Goal: Information Seeking & Learning: Learn about a topic

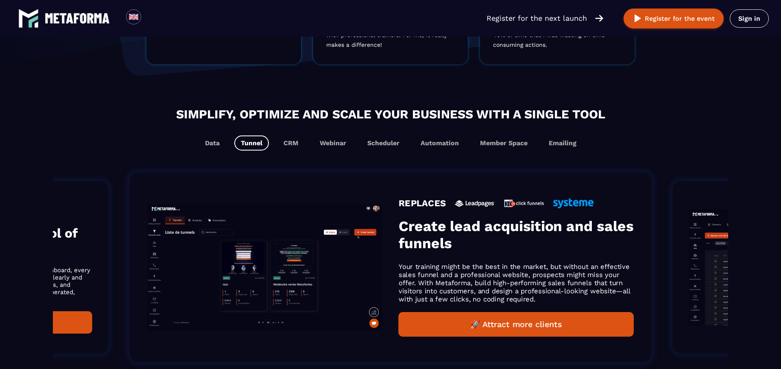
scroll to position [449, 0]
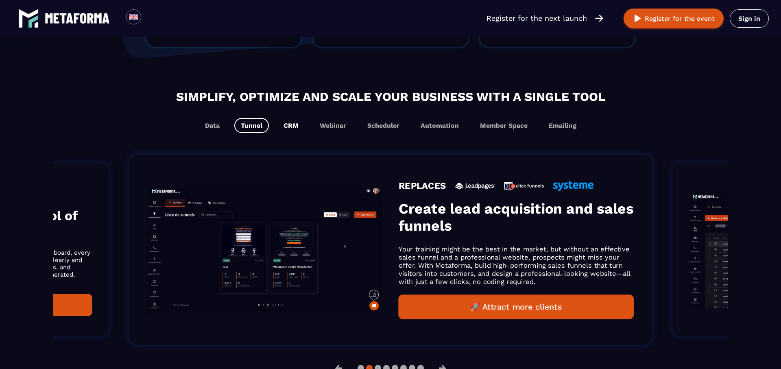
click at [292, 129] on button "CRM" at bounding box center [291, 125] width 28 height 15
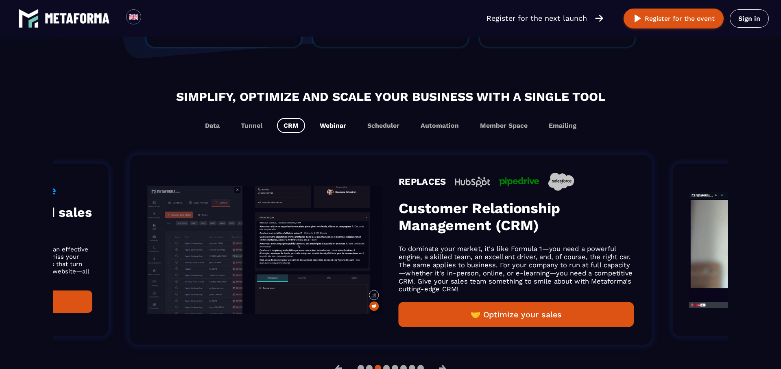
click at [321, 126] on button "Webinar" at bounding box center [332, 125] width 39 height 15
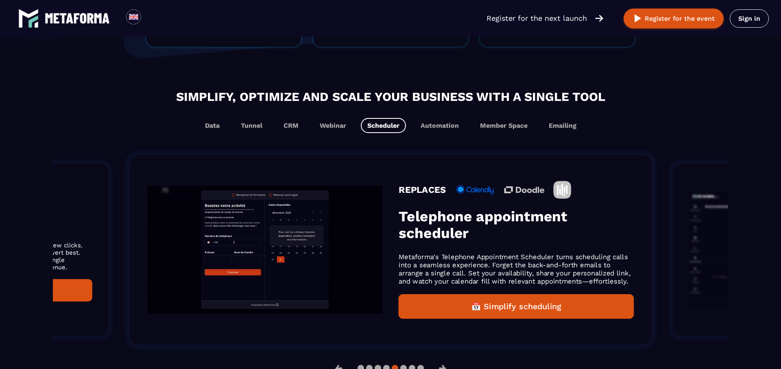
click at [386, 125] on button "Scheduler" at bounding box center [383, 125] width 45 height 15
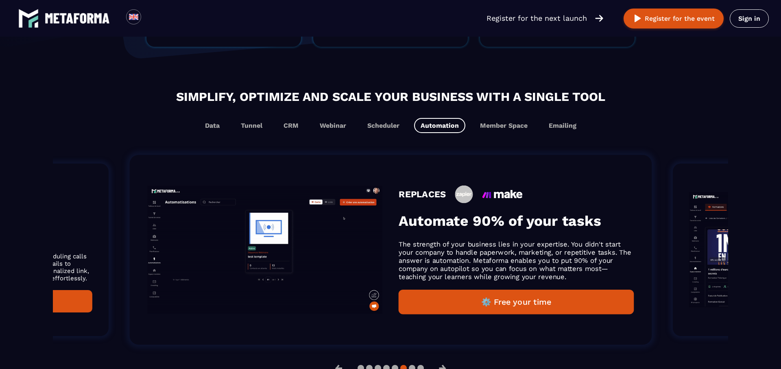
click at [430, 127] on button "Automation" at bounding box center [439, 125] width 51 height 15
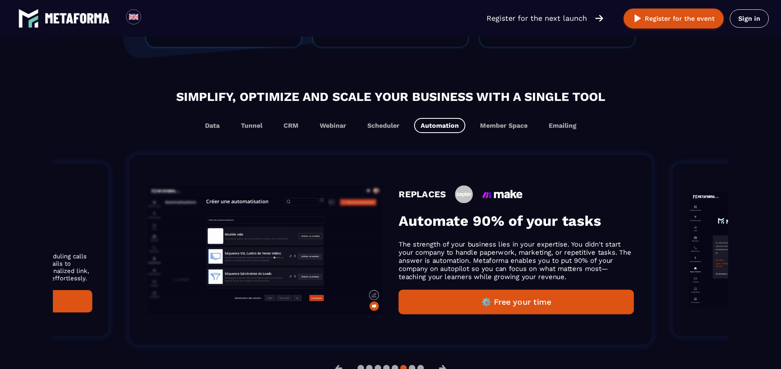
click at [470, 127] on div "Data Tunnel CRM Webinar Scheduler Automation Member Space Emailing" at bounding box center [390, 125] width 659 height 15
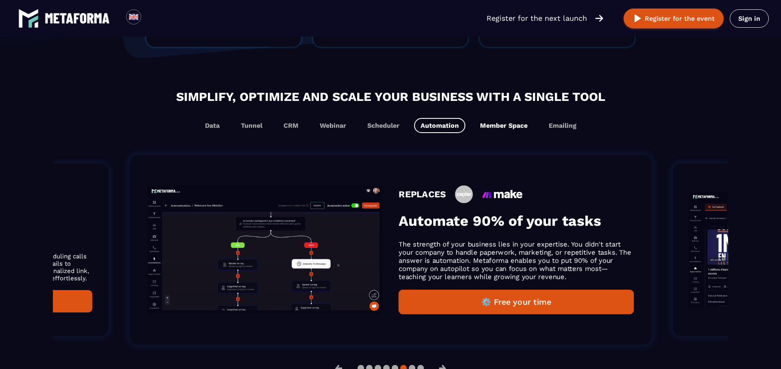
click at [499, 127] on button "Member Space" at bounding box center [504, 125] width 61 height 15
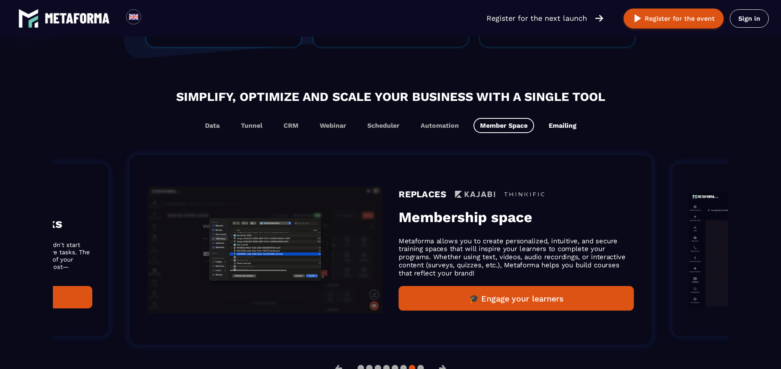
click at [557, 127] on button "Emailing" at bounding box center [563, 125] width 41 height 15
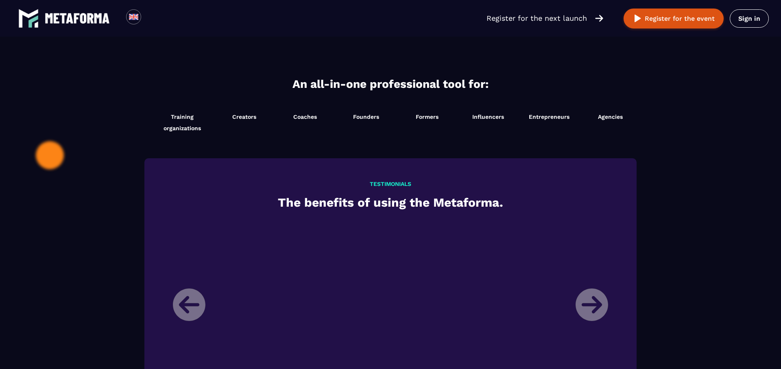
scroll to position [854, 0]
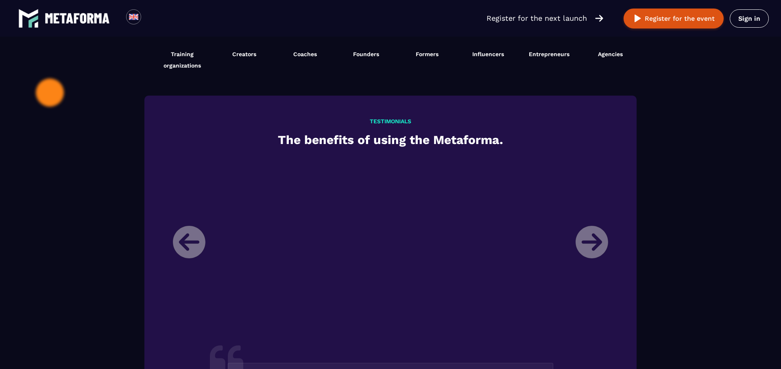
click at [593, 238] on li "[PERSON_NAME] Director of a training organization My name is [PERSON_NAME], I h…" at bounding box center [391, 359] width 448 height 405
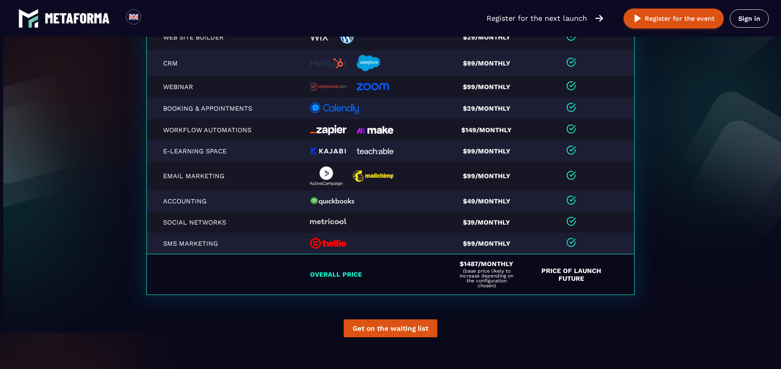
scroll to position [1727, 0]
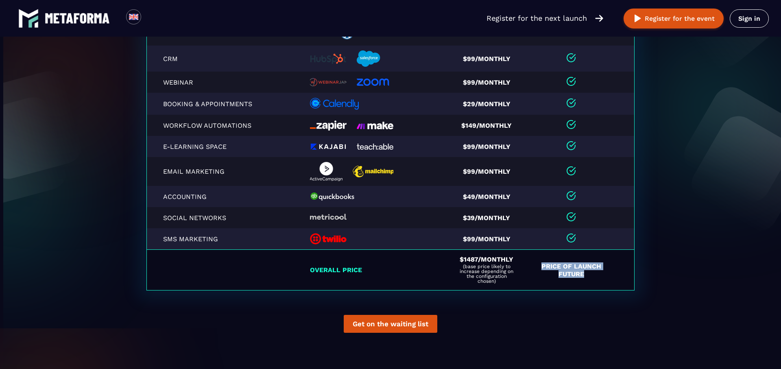
drag, startPoint x: 552, startPoint y: 270, endPoint x: 593, endPoint y: 278, distance: 41.5
click at [593, 278] on td "Price of Launch future" at bounding box center [581, 270] width 108 height 41
drag, startPoint x: 593, startPoint y: 278, endPoint x: 545, endPoint y: 268, distance: 48.4
click at [545, 268] on td "Price of Launch future" at bounding box center [581, 270] width 108 height 41
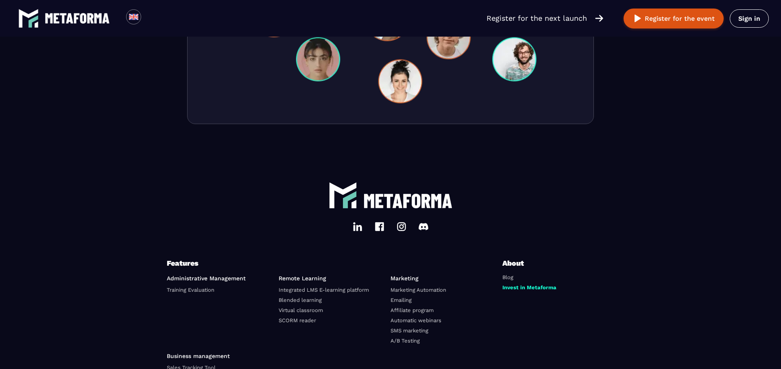
scroll to position [2742, 0]
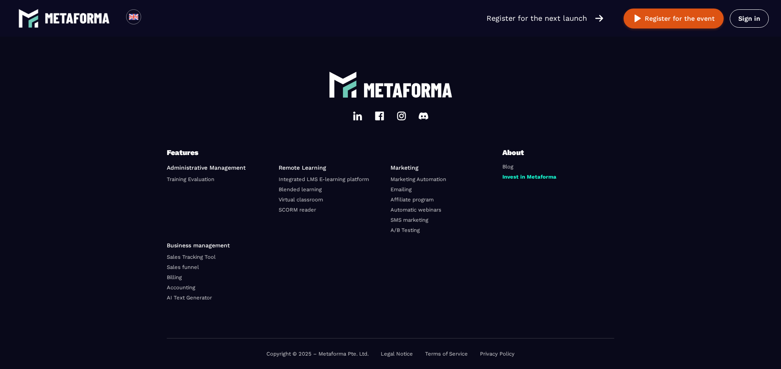
click at [402, 118] on img at bounding box center [402, 116] width 10 height 10
